Goal: Register for event/course

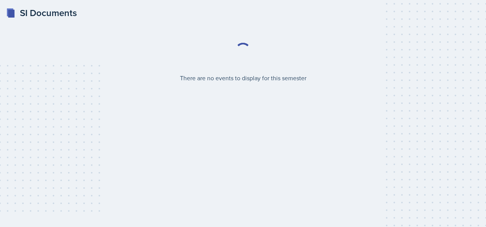
select select "2bed604d-1099-4043-b1bc-2365e8740244"
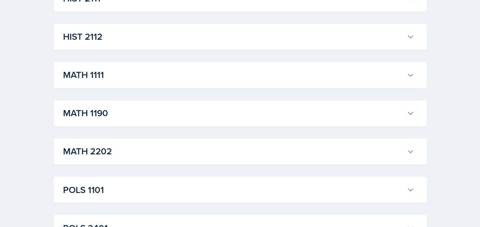
scroll to position [569, 0]
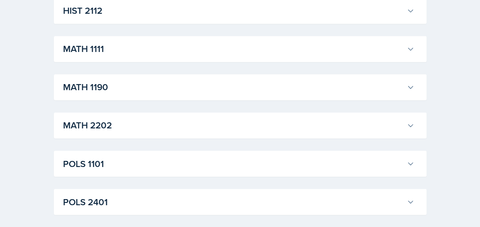
click at [407, 124] on icon at bounding box center [411, 125] width 8 height 8
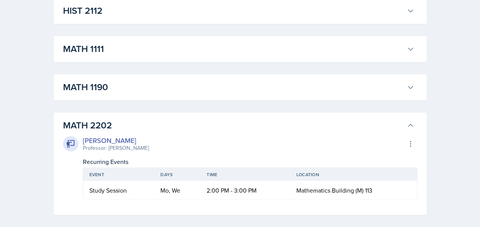
scroll to position [604, 0]
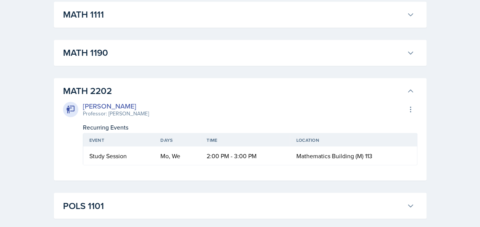
click at [408, 89] on icon at bounding box center [411, 91] width 8 height 8
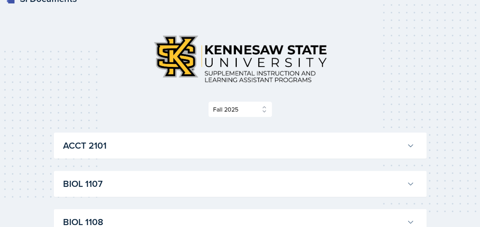
scroll to position [0, 0]
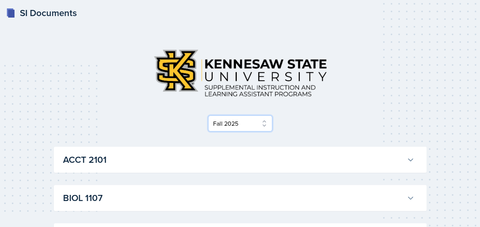
click at [255, 121] on select "Select Semester Fall 2025 Summer 2025 Spring 2025 Fall 2024 Summer 2024 Spring …" at bounding box center [240, 123] width 64 height 16
click at [208, 115] on select "Select Semester Fall 2025 Summer 2025 Spring 2025 Fall 2024 Summer 2024 Spring …" at bounding box center [240, 123] width 64 height 16
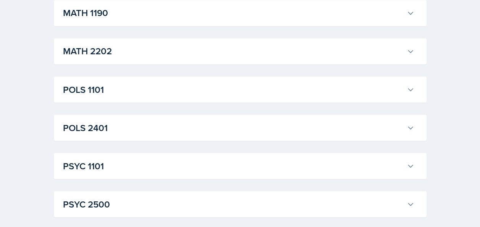
scroll to position [758, 0]
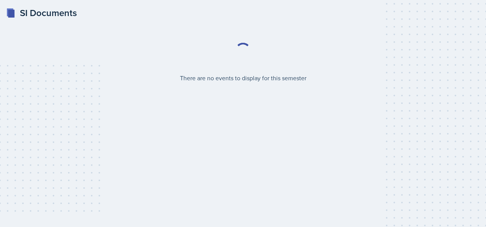
select select "2bed604d-1099-4043-b1bc-2365e8740244"
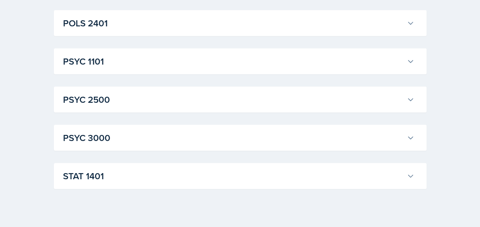
scroll to position [747, 0]
